Goal: Task Accomplishment & Management: Manage account settings

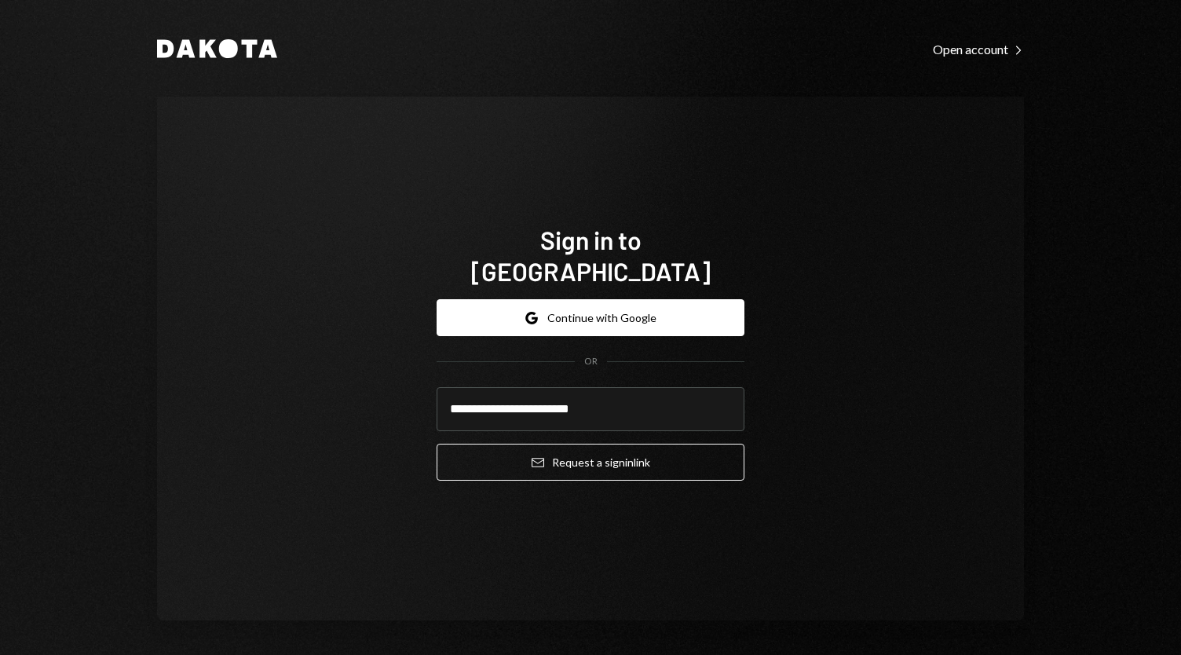
click at [0, 654] on com-1password-button at bounding box center [0, 655] width 0 height 0
type input "**********"
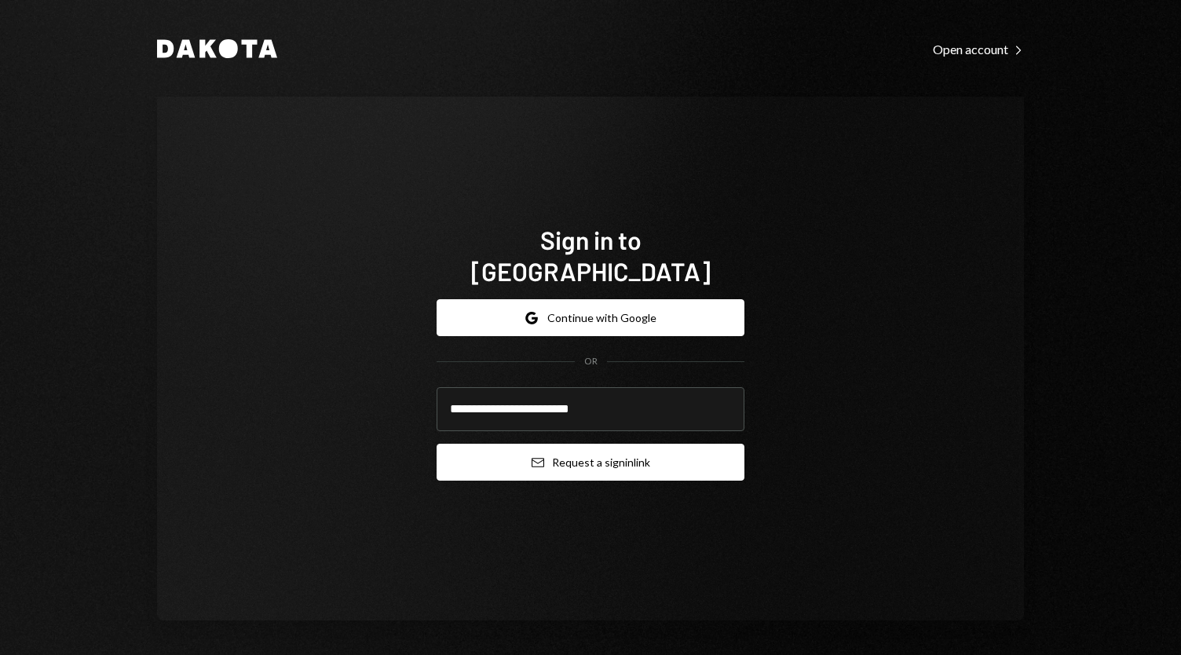
click at [614, 444] on button "Email Request a sign in link" at bounding box center [591, 462] width 308 height 37
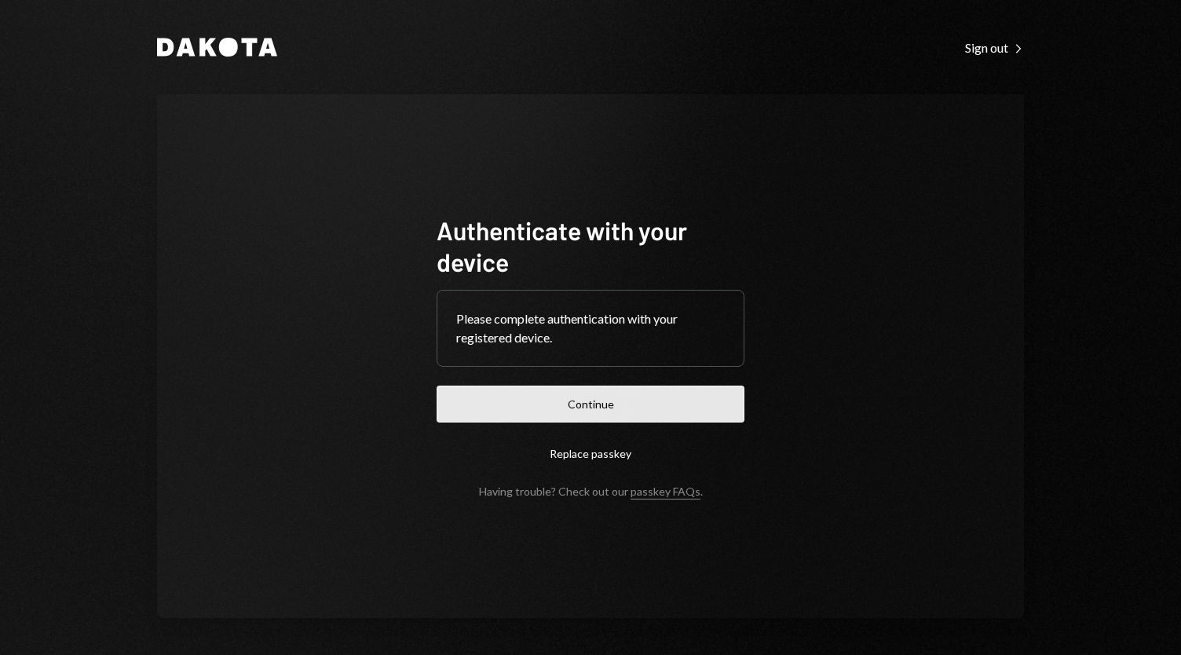
click at [584, 398] on button "Continue" at bounding box center [591, 404] width 308 height 37
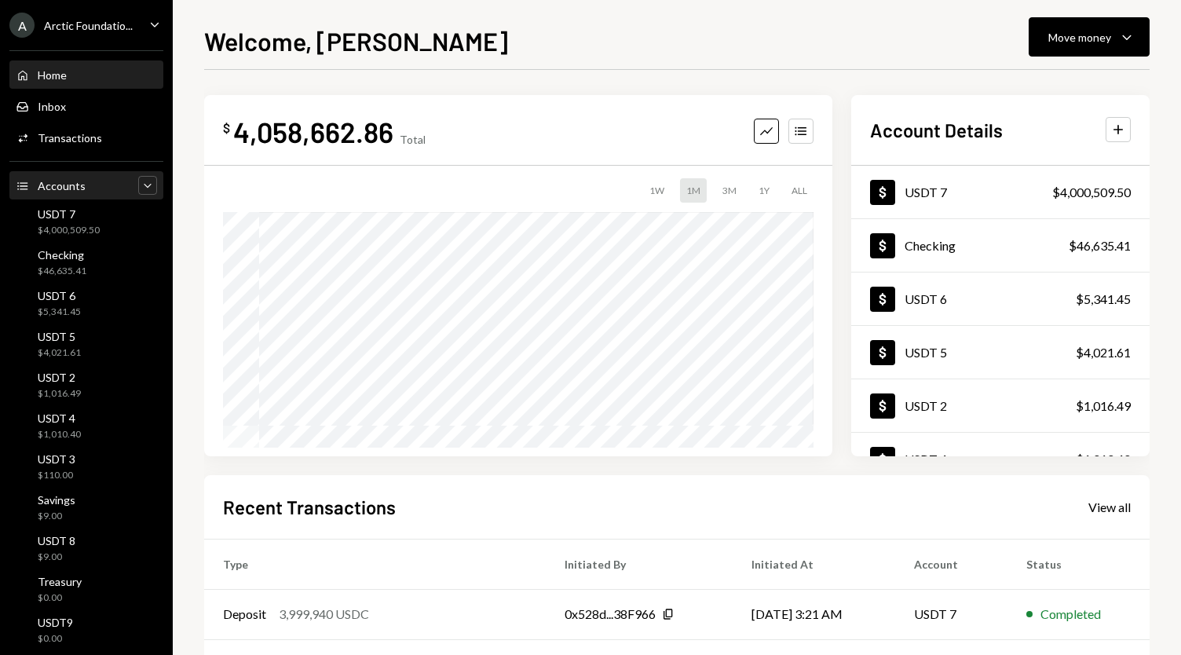
click at [140, 187] on icon "Caret Down" at bounding box center [148, 185] width 16 height 16
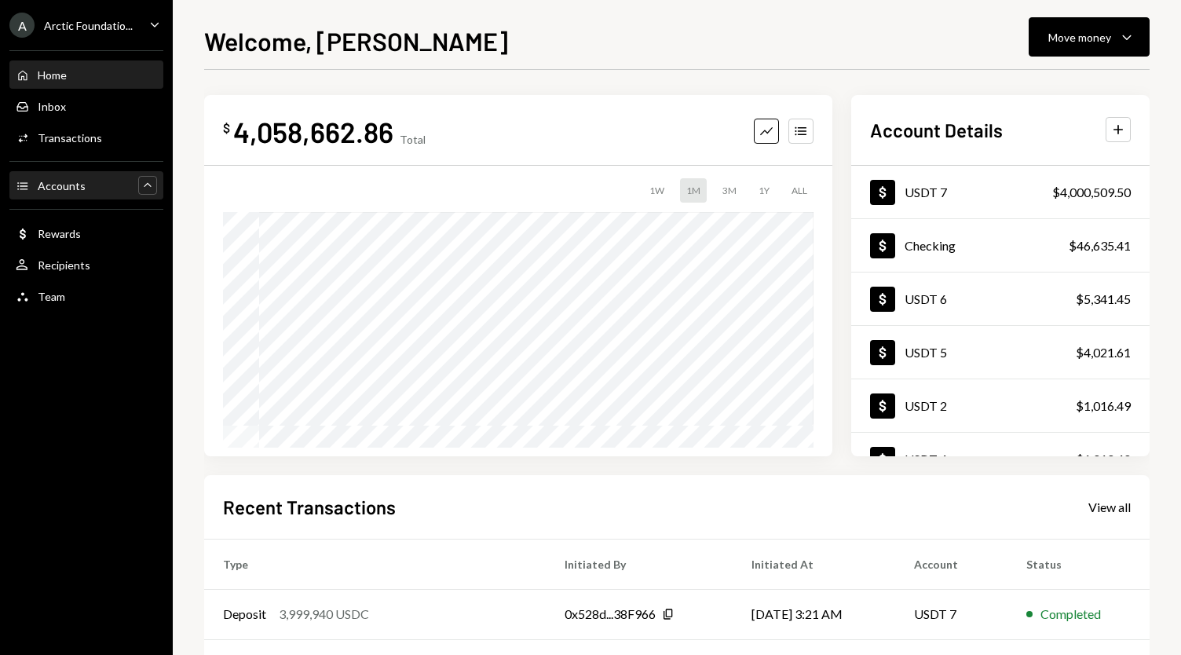
click at [134, 187] on div "Accounts Accounts Caret Up" at bounding box center [86, 185] width 141 height 17
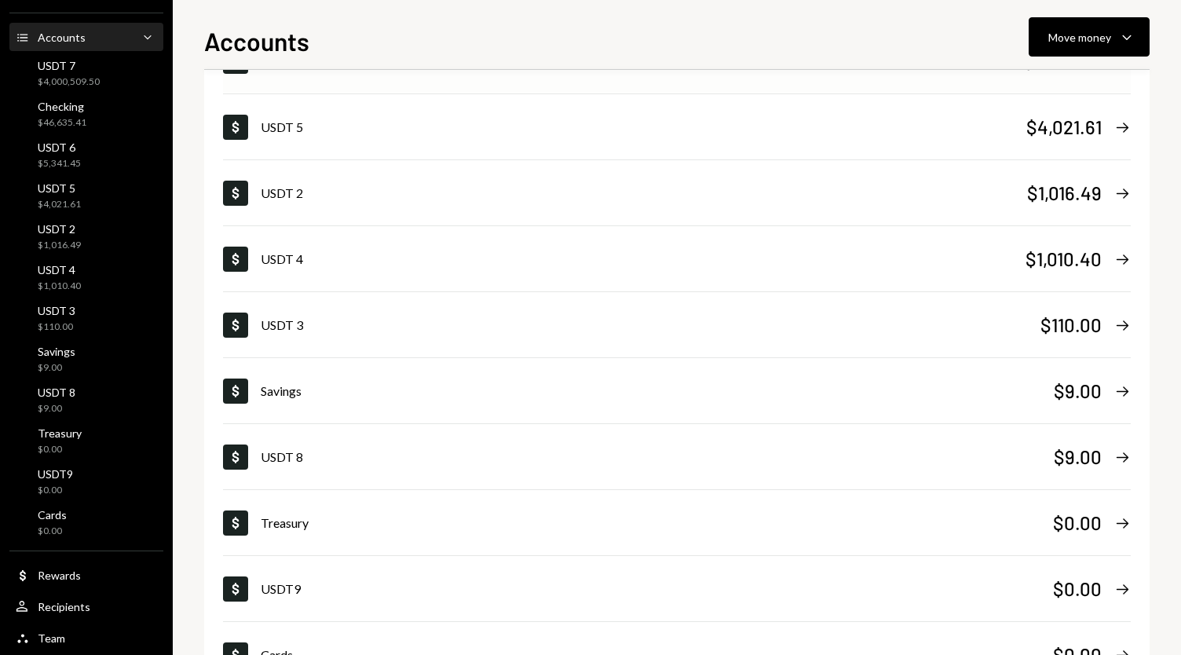
scroll to position [432, 0]
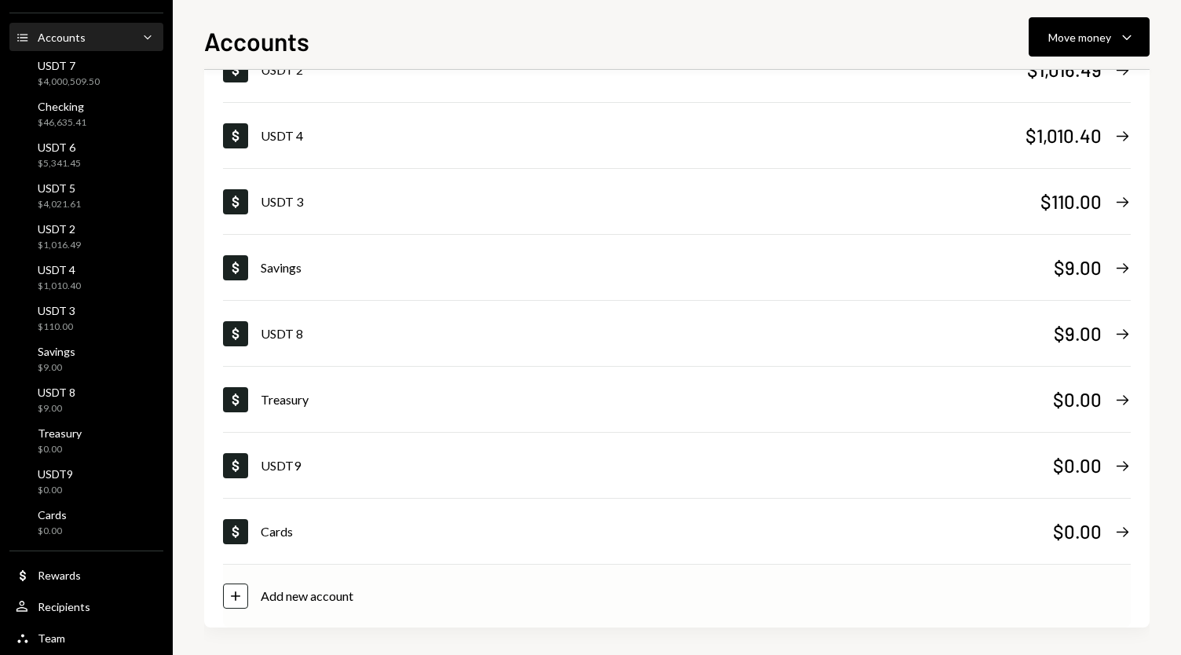
click at [236, 591] on icon at bounding box center [235, 595] width 9 height 9
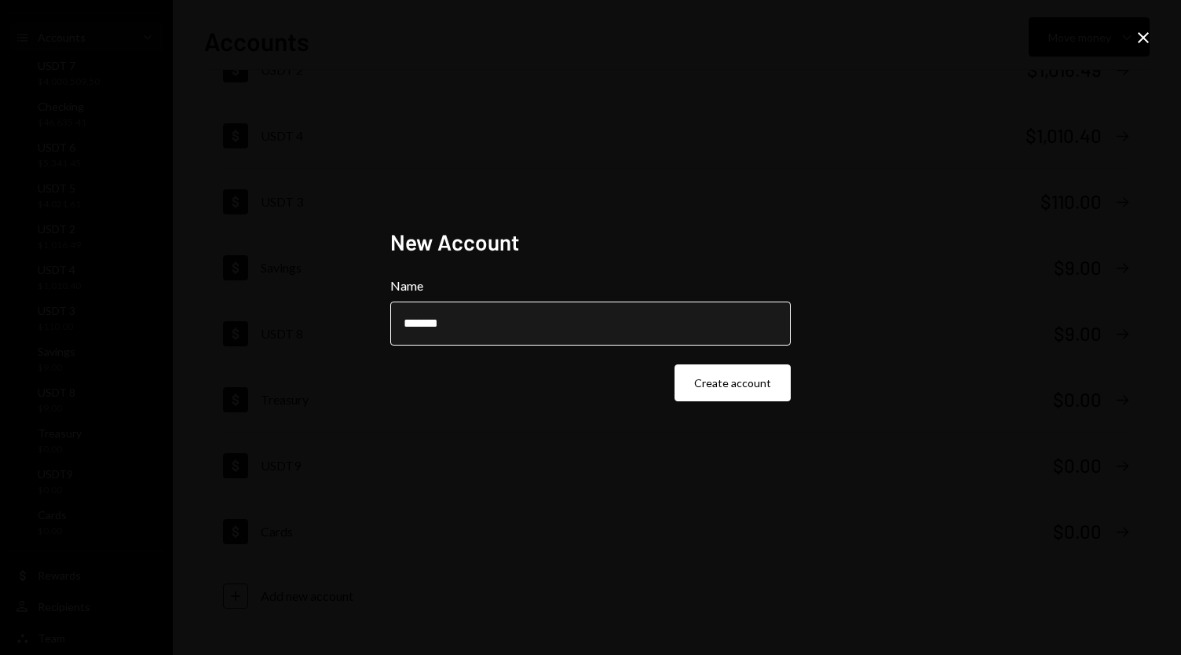
click at [435, 317] on input "*******" at bounding box center [590, 324] width 401 height 44
type input "*******"
click at [755, 387] on button "Create account" at bounding box center [733, 382] width 116 height 37
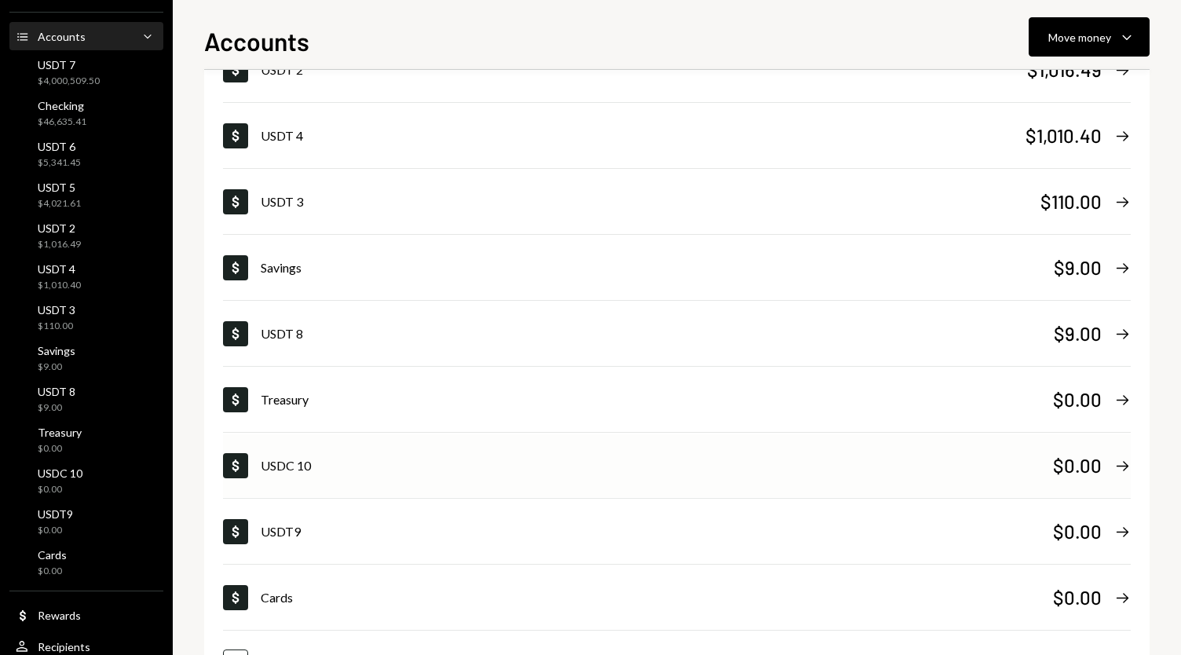
scroll to position [498, 0]
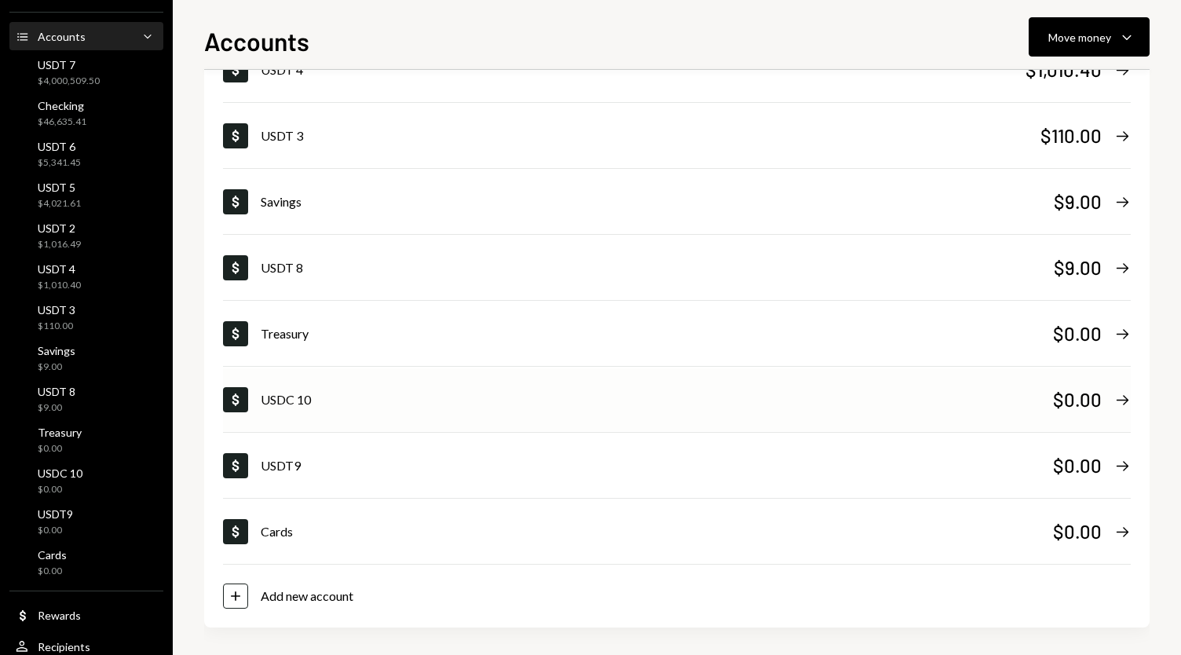
click at [520, 393] on div "USDC 10" at bounding box center [657, 399] width 792 height 19
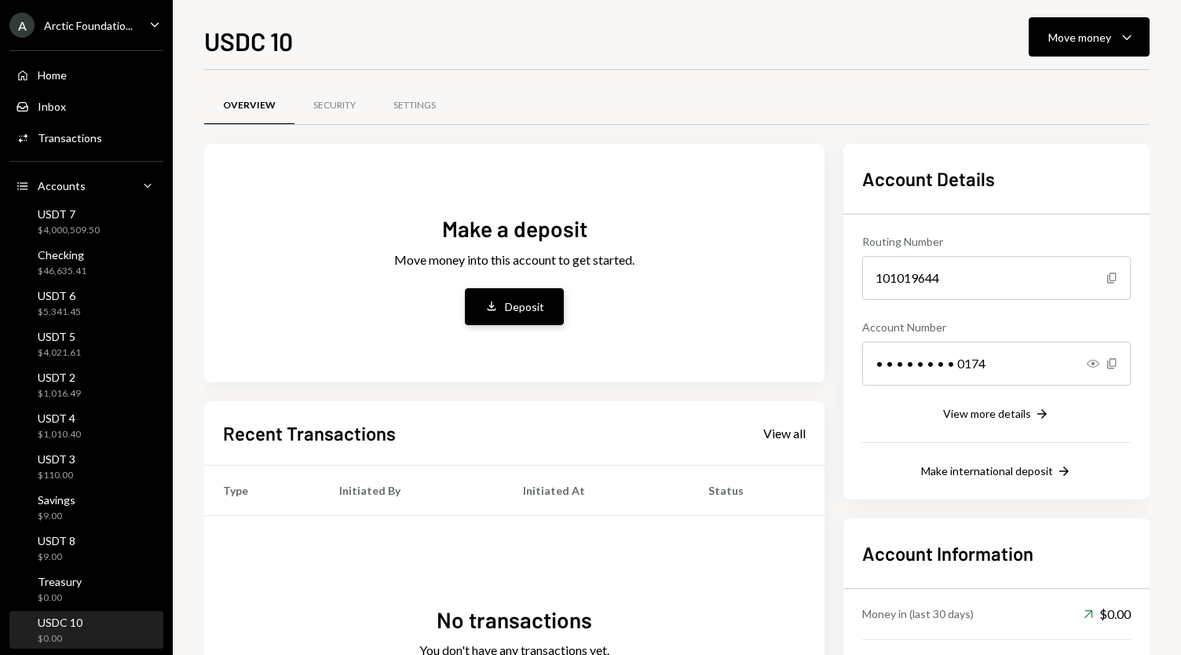
click at [538, 302] on div "Deposit" at bounding box center [524, 306] width 39 height 16
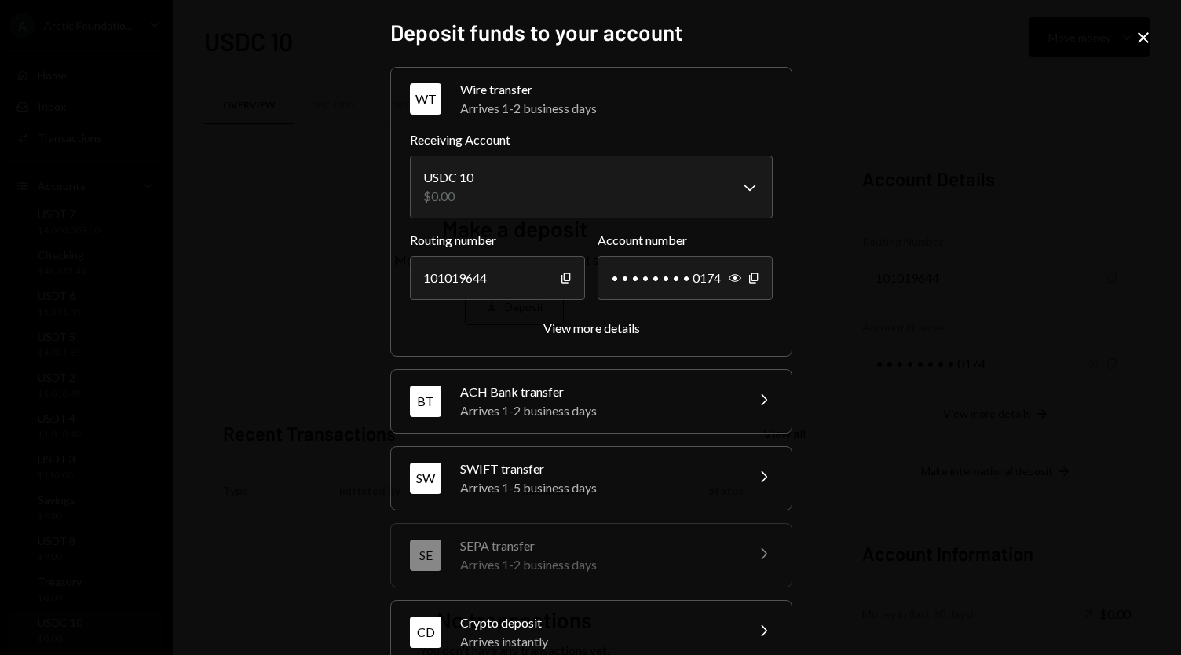
click at [525, 626] on div "Crypto deposit" at bounding box center [597, 622] width 275 height 19
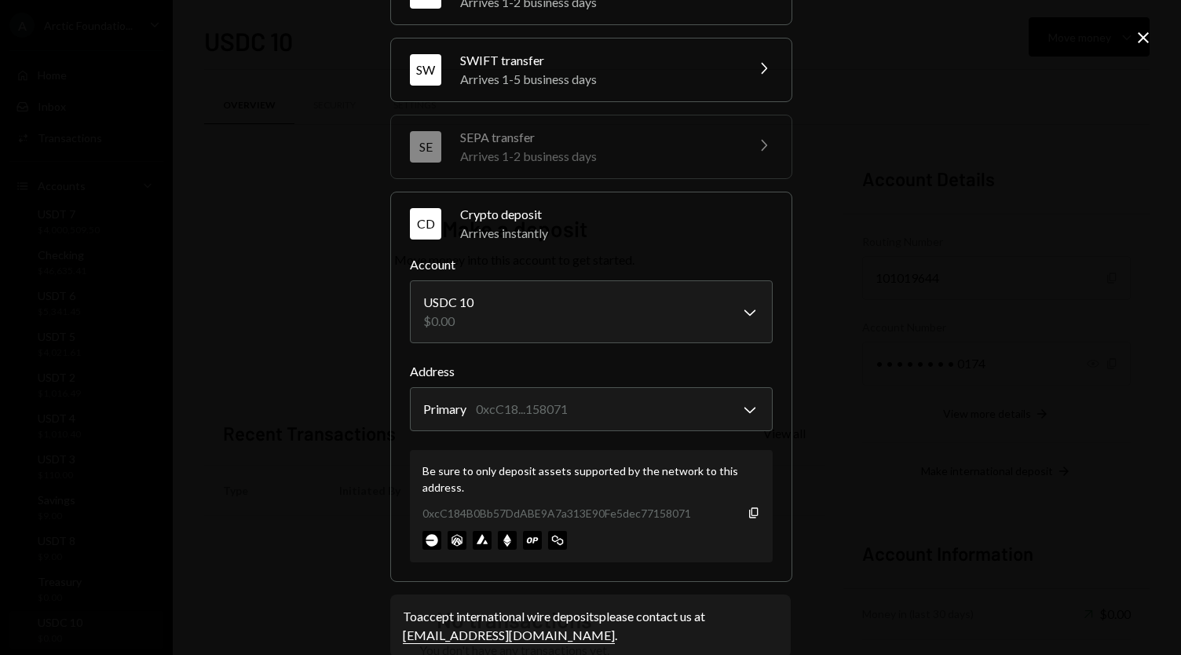
scroll to position [207, 0]
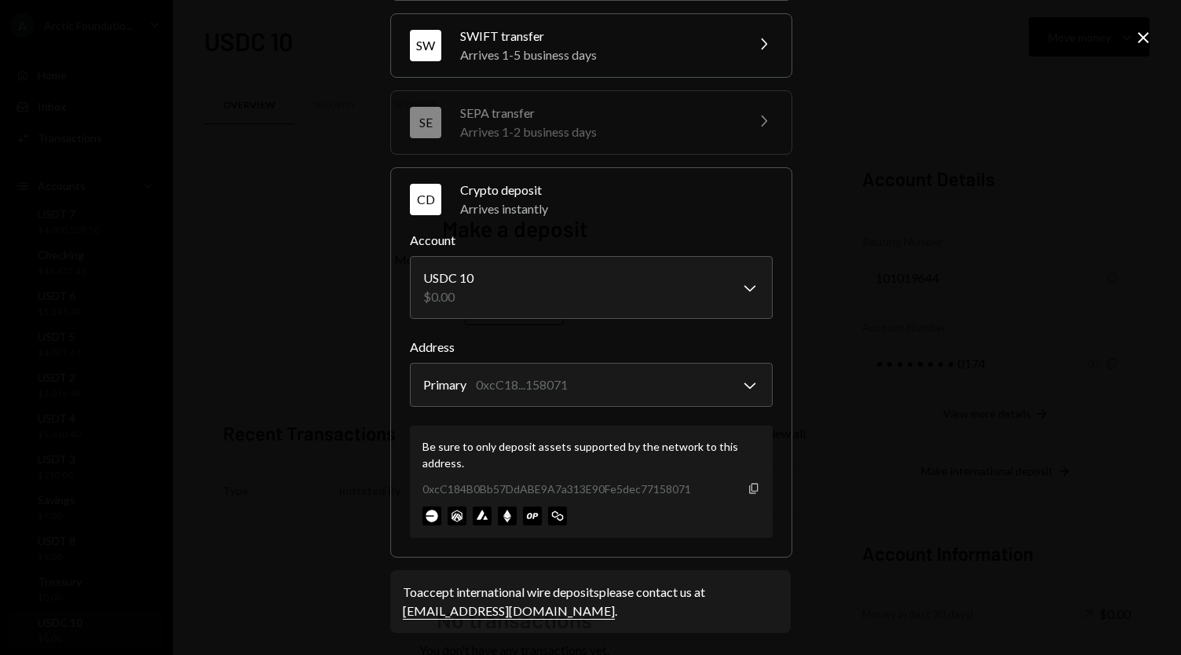
click at [752, 483] on icon "button" at bounding box center [753, 488] width 9 height 10
click at [1145, 41] on icon "Close" at bounding box center [1143, 37] width 19 height 19
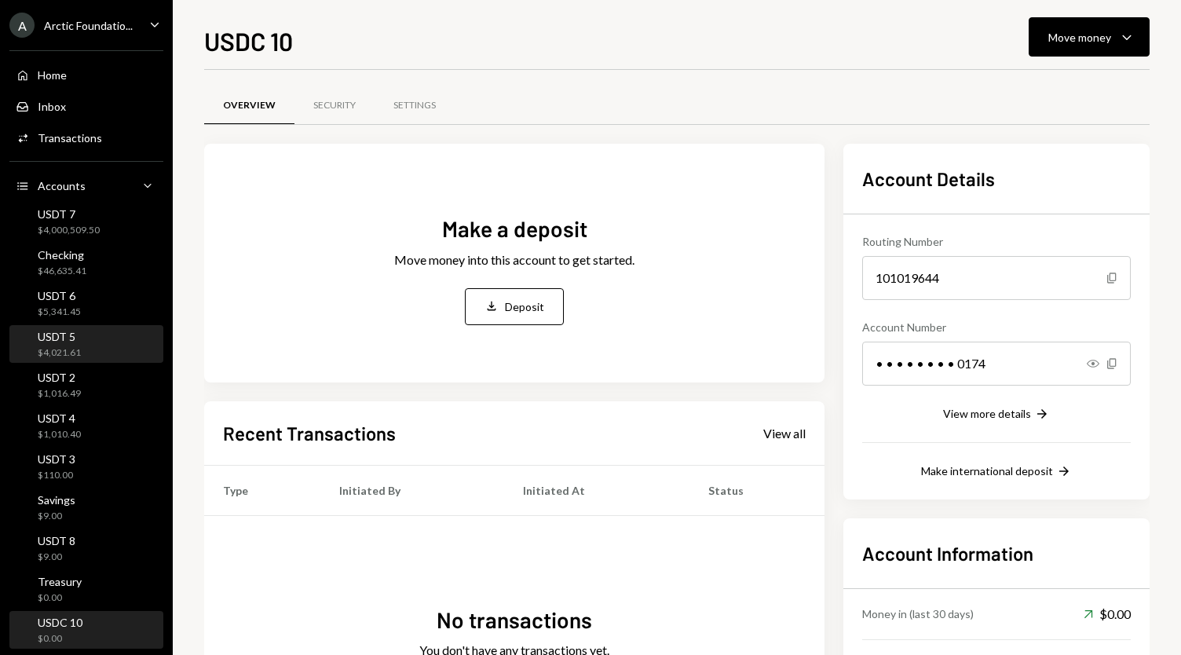
click at [86, 342] on div "USDT 5 $4,021.61" at bounding box center [86, 345] width 141 height 30
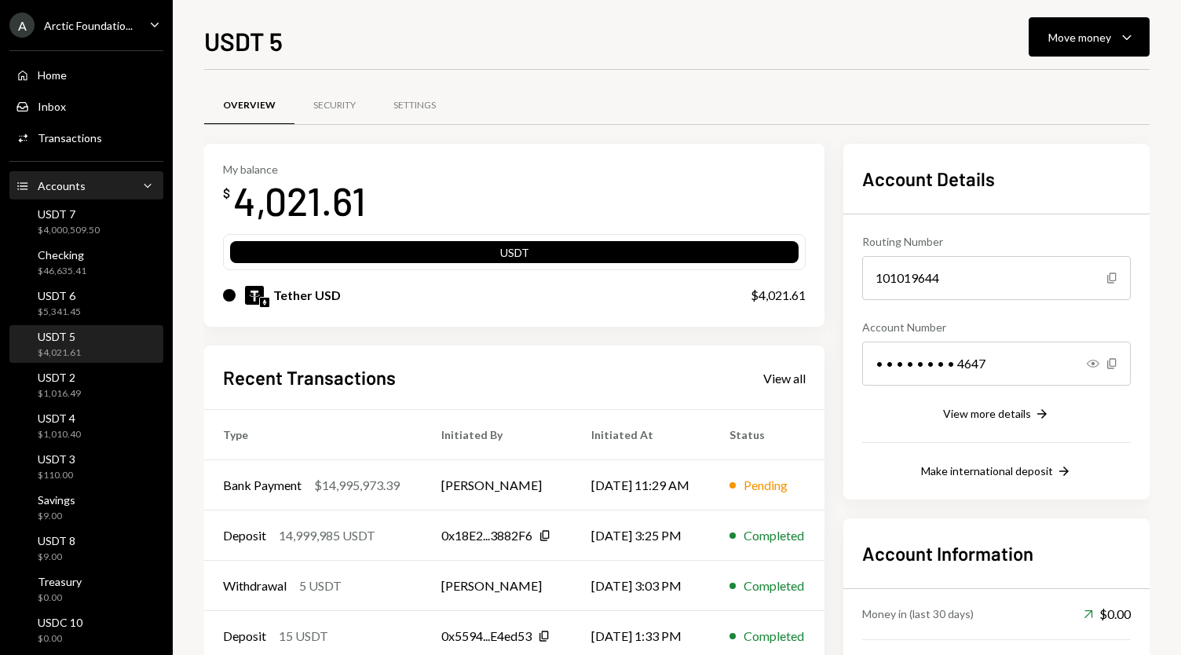
click at [94, 186] on div "Accounts Accounts Caret Down" at bounding box center [86, 185] width 141 height 17
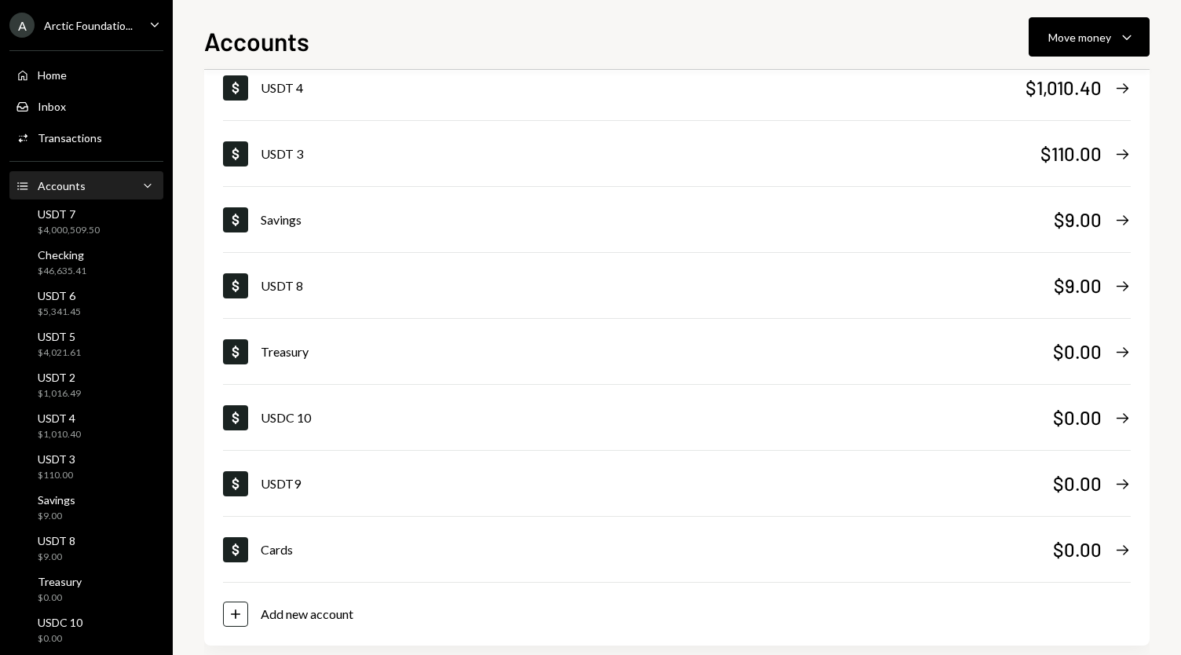
scroll to position [498, 0]
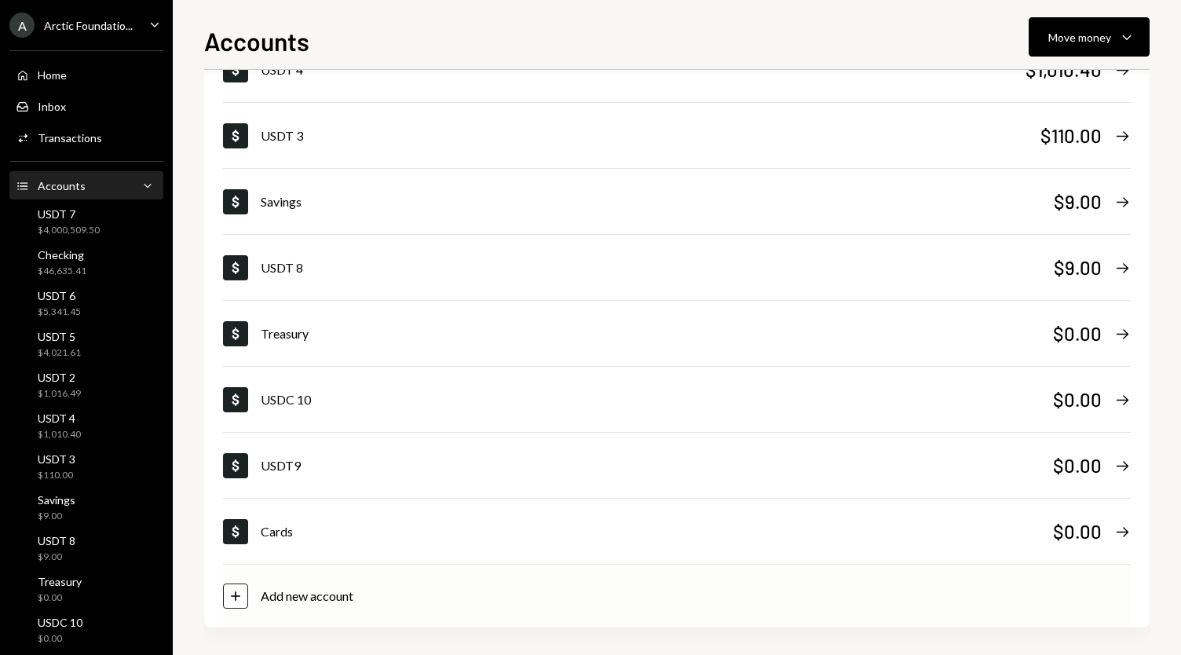
click at [239, 588] on icon "Plus" at bounding box center [236, 596] width 16 height 16
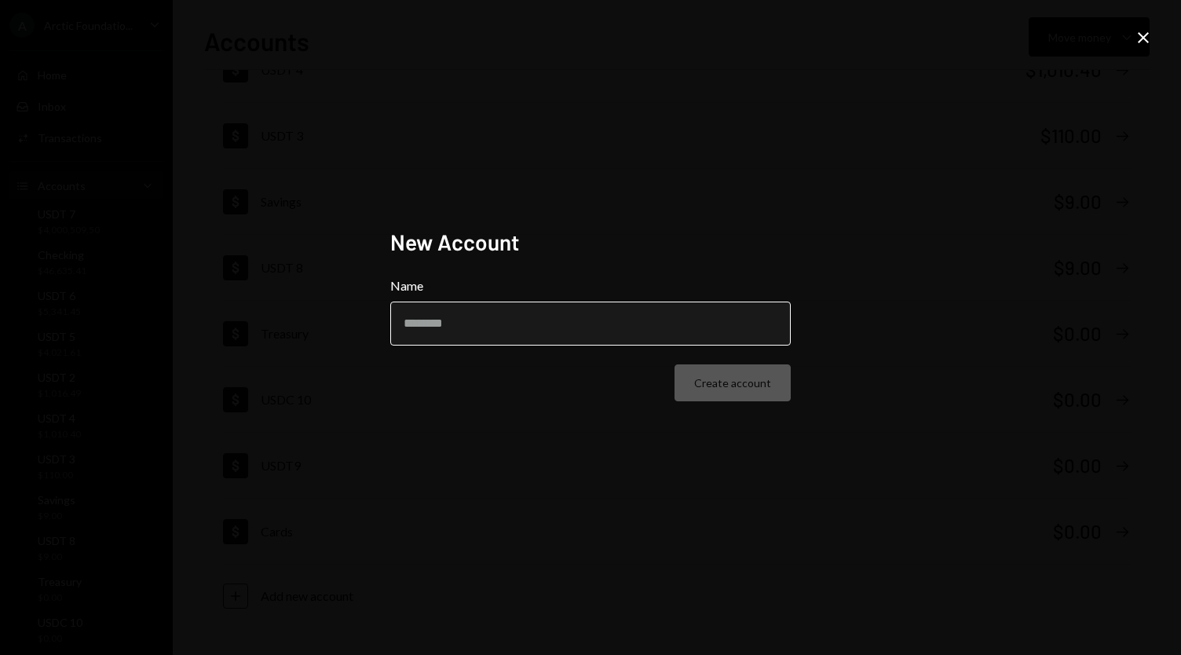
click at [630, 328] on input "Name" at bounding box center [590, 324] width 401 height 44
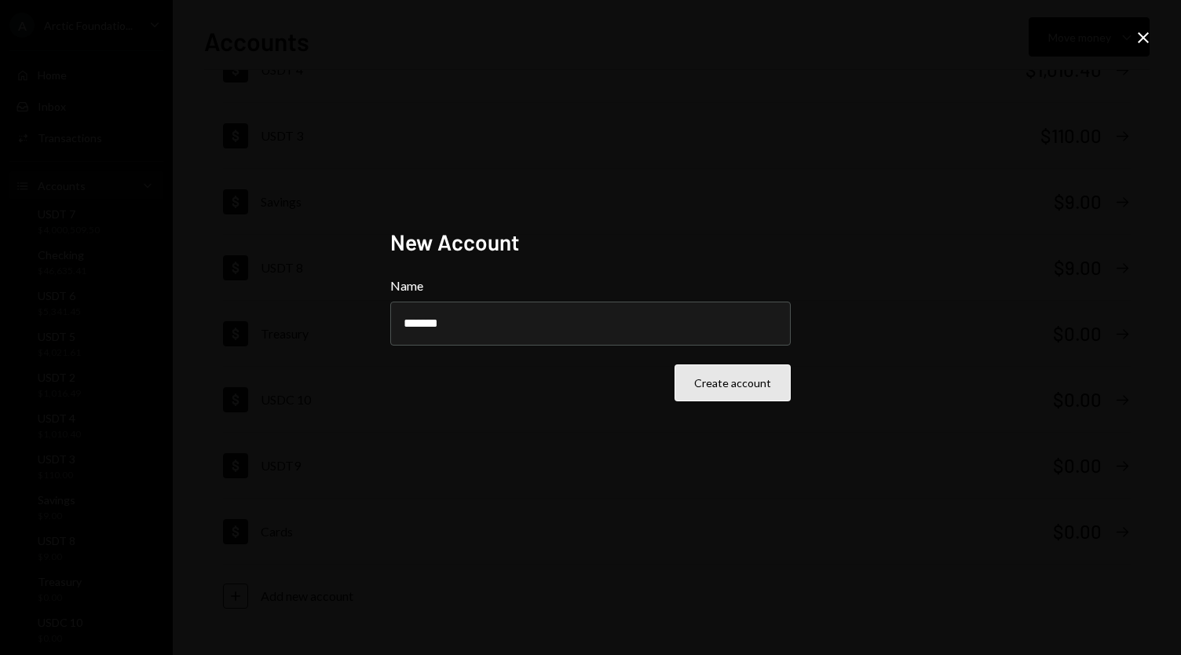
type input "*******"
click at [733, 375] on button "Create account" at bounding box center [733, 382] width 116 height 37
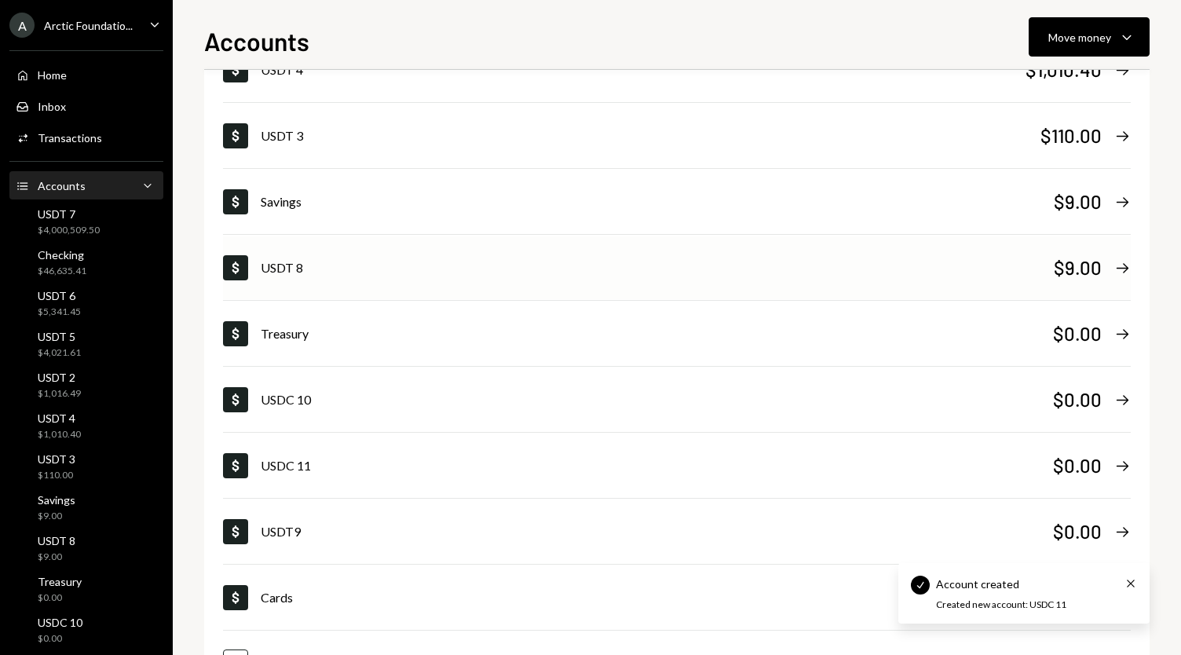
scroll to position [564, 0]
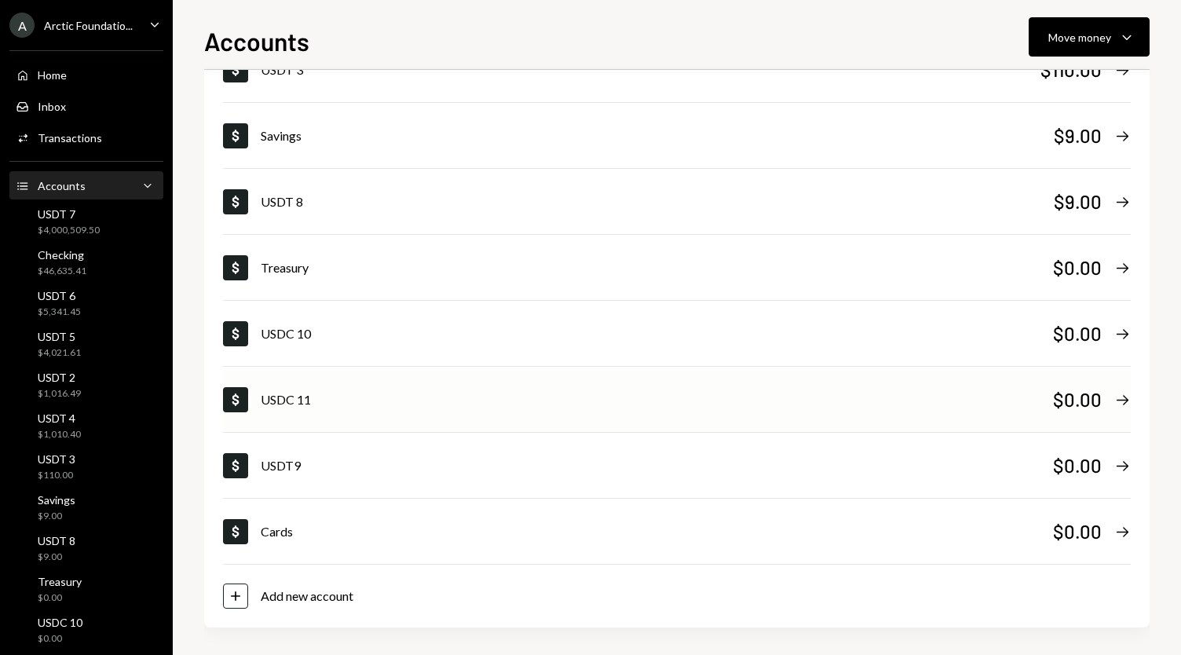
click at [466, 393] on div "USDC 11" at bounding box center [657, 399] width 792 height 19
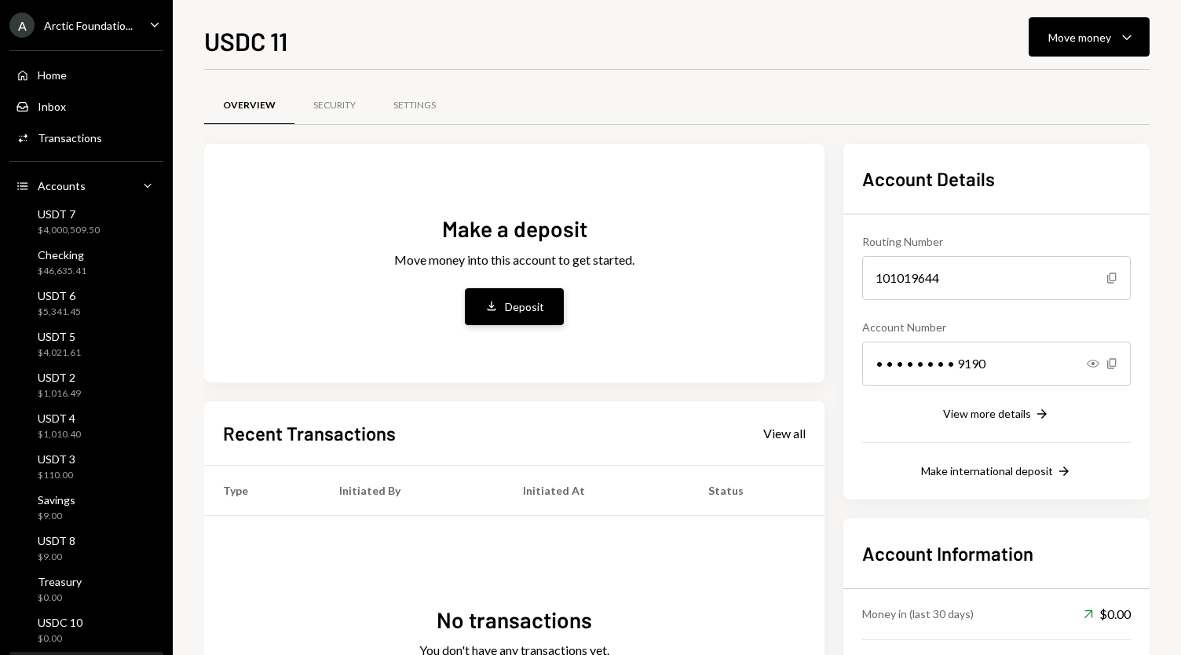
click at [512, 304] on div "Deposit" at bounding box center [524, 306] width 39 height 16
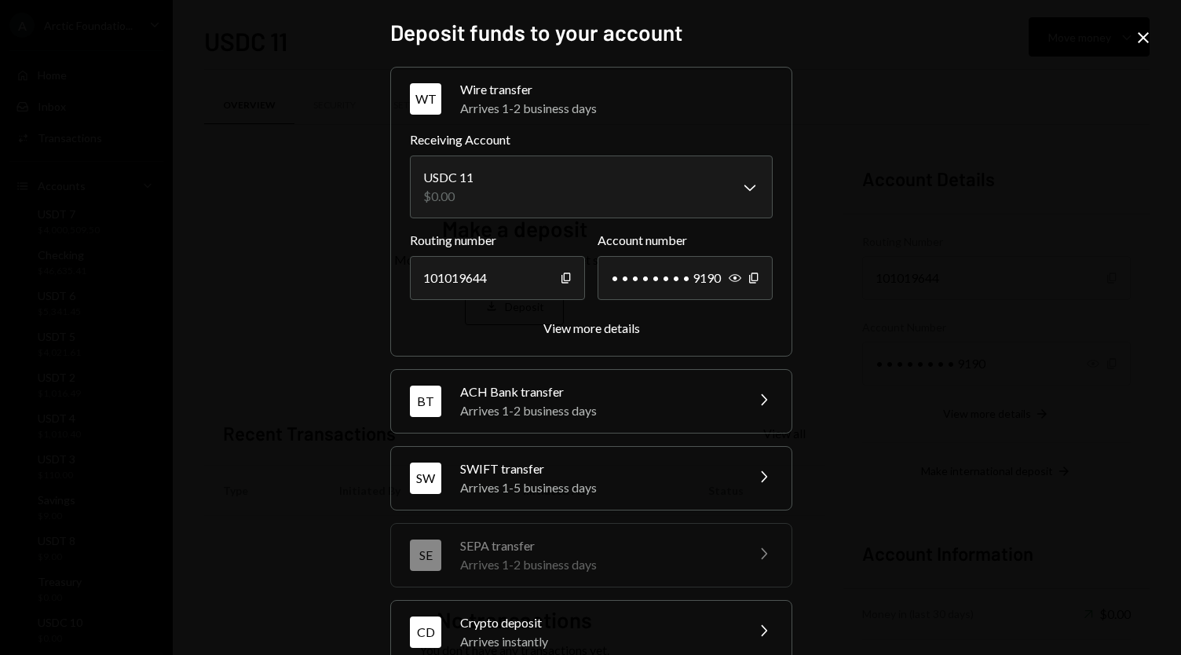
scroll to position [107, 0]
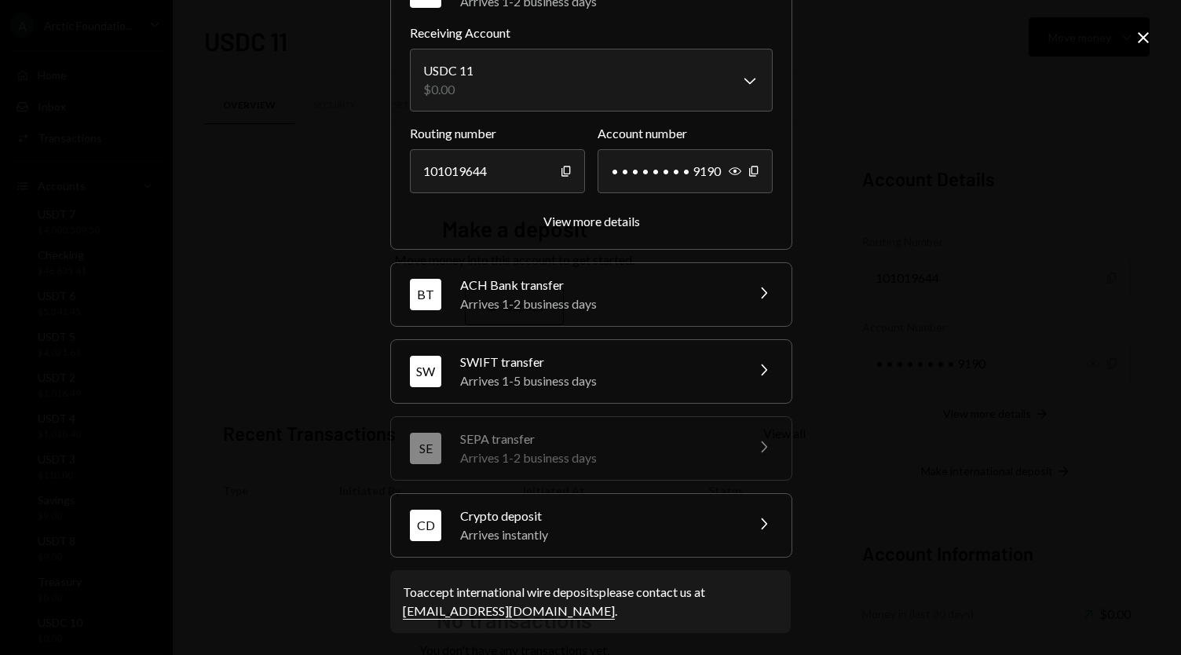
click at [575, 529] on div "Arrives instantly" at bounding box center [597, 534] width 275 height 19
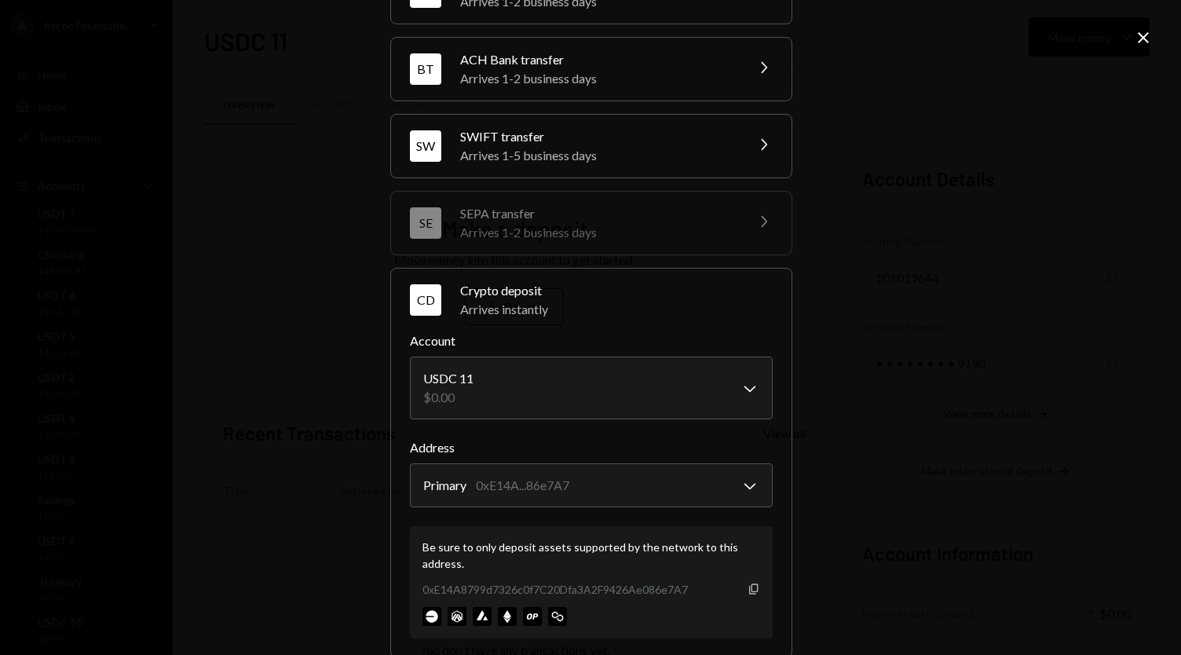
click at [749, 588] on icon "Copy" at bounding box center [754, 589] width 13 height 13
click at [1144, 41] on icon "Close" at bounding box center [1143, 37] width 19 height 19
